Goal: Task Accomplishment & Management: Manage account settings

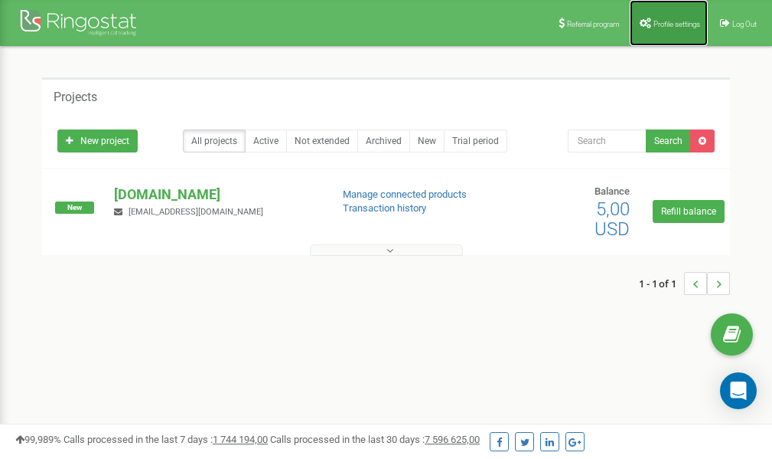
click at [656, 18] on link "Profile settings" at bounding box center [669, 23] width 78 height 46
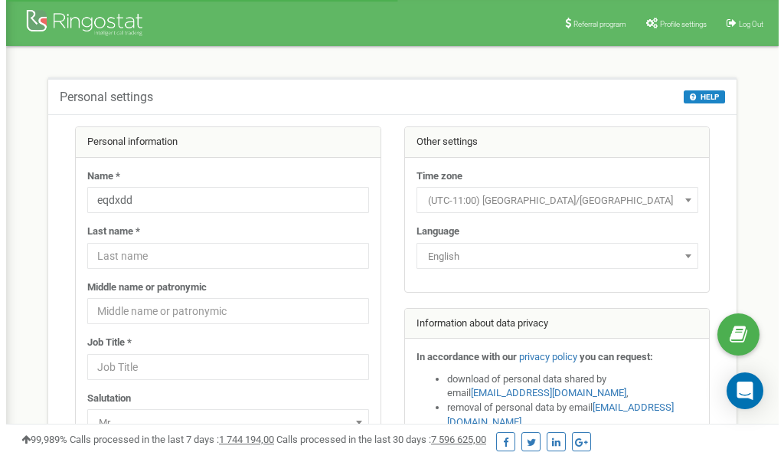
scroll to position [77, 0]
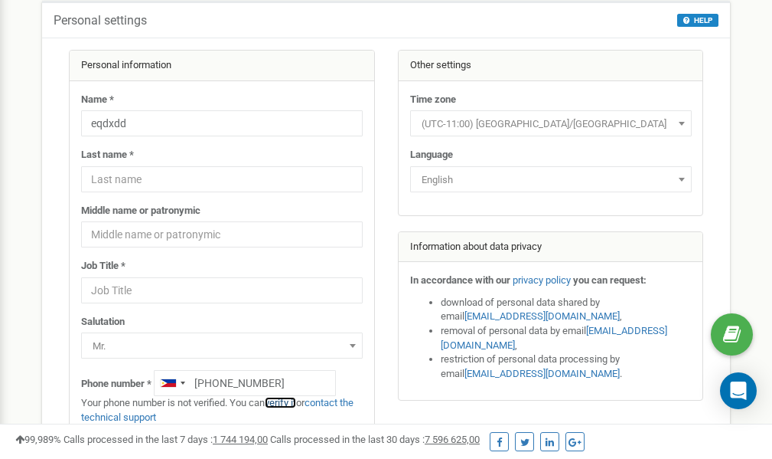
click at [284, 403] on link "verify it" at bounding box center [280, 401] width 31 height 11
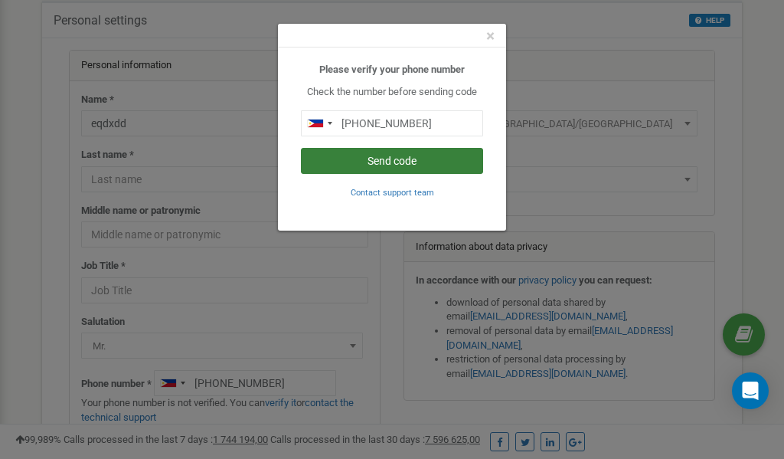
click at [401, 159] on button "Send code" at bounding box center [392, 161] width 182 height 26
